Goal: Find specific page/section: Find specific page/section

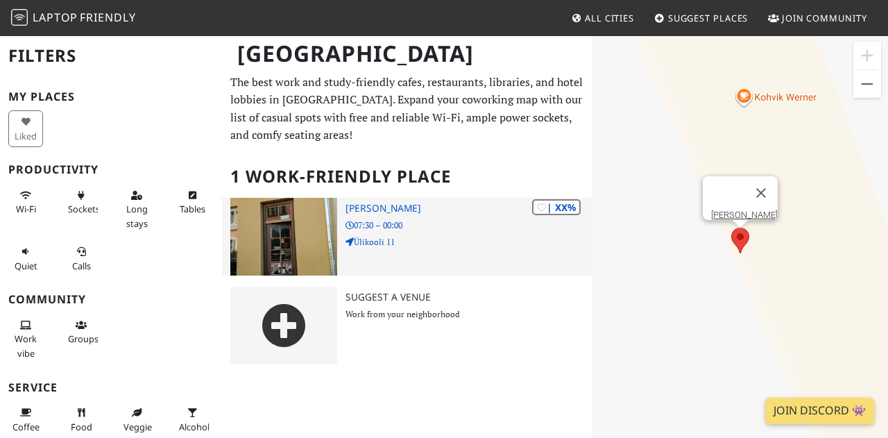
click at [378, 209] on h3 "[PERSON_NAME]" at bounding box center [469, 209] width 247 height 12
